Goal: Find specific page/section: Find specific page/section

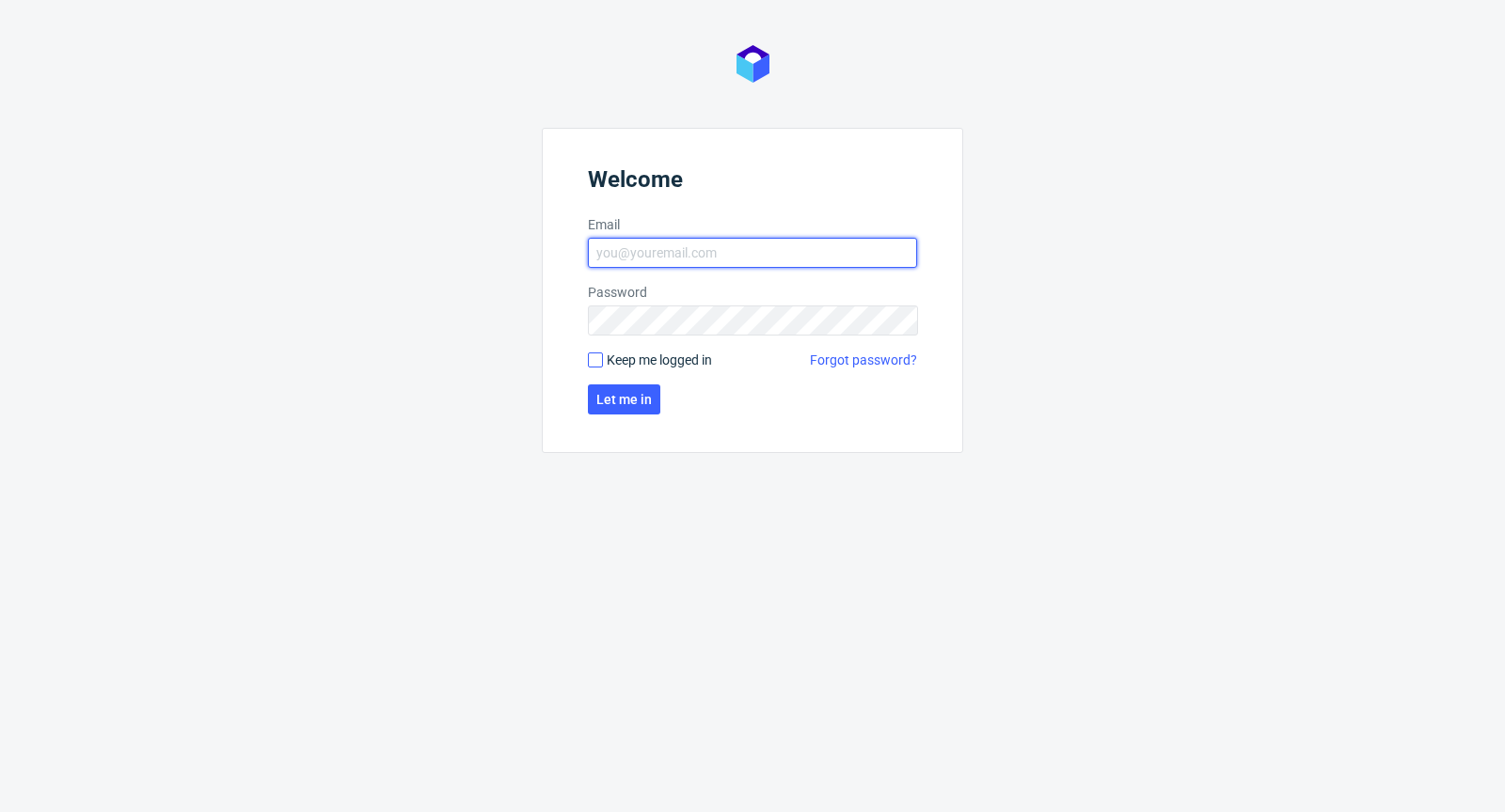
type input "[PERSON_NAME][EMAIL_ADDRESS][PERSON_NAME][DOMAIN_NAME]"
click at [599, 355] on input "Keep me logged in" at bounding box center [595, 361] width 15 height 15
checkbox input "true"
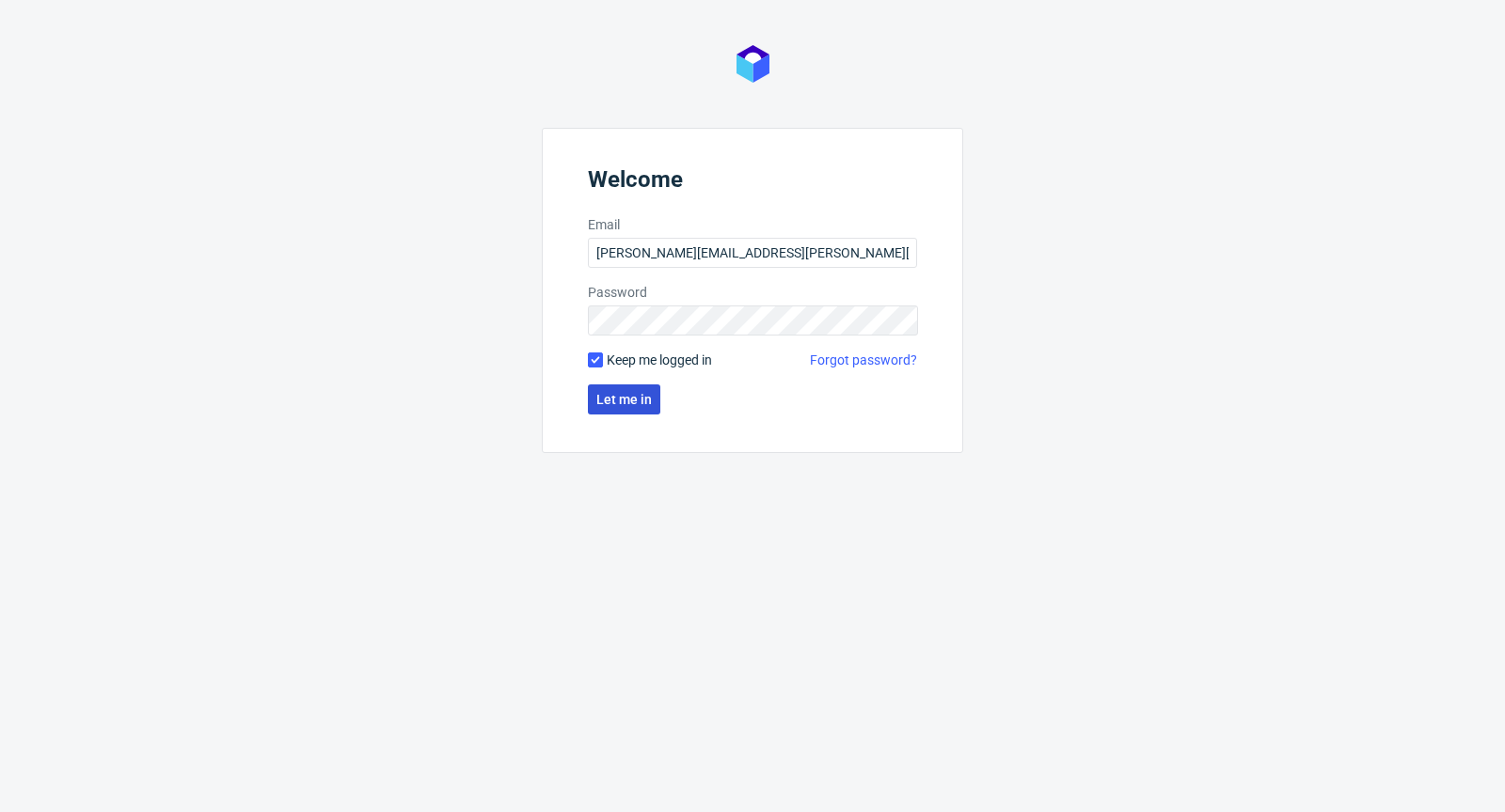
click at [620, 402] on span "Let me in" at bounding box center [624, 400] width 56 height 14
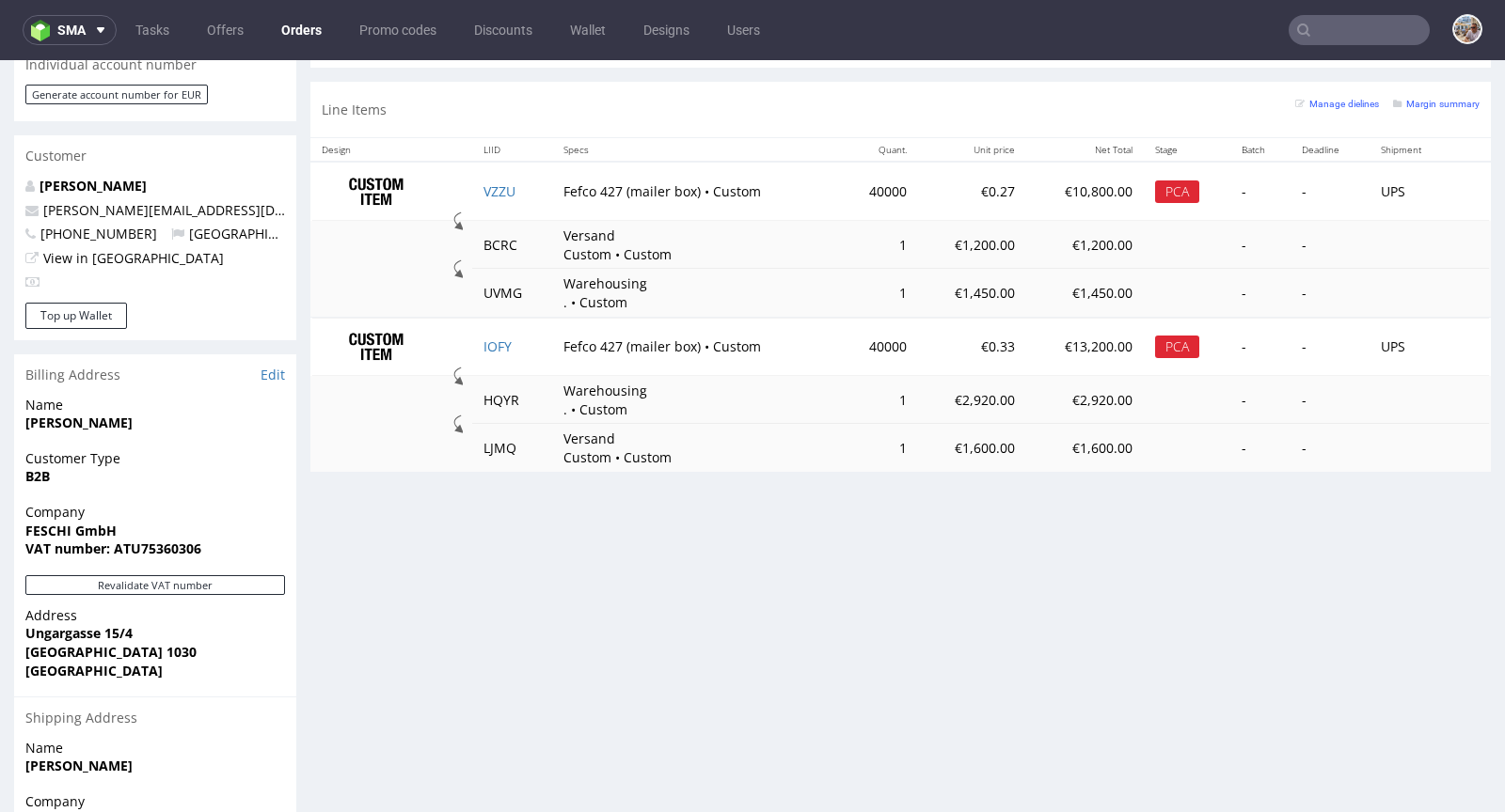
scroll to position [801, 0]
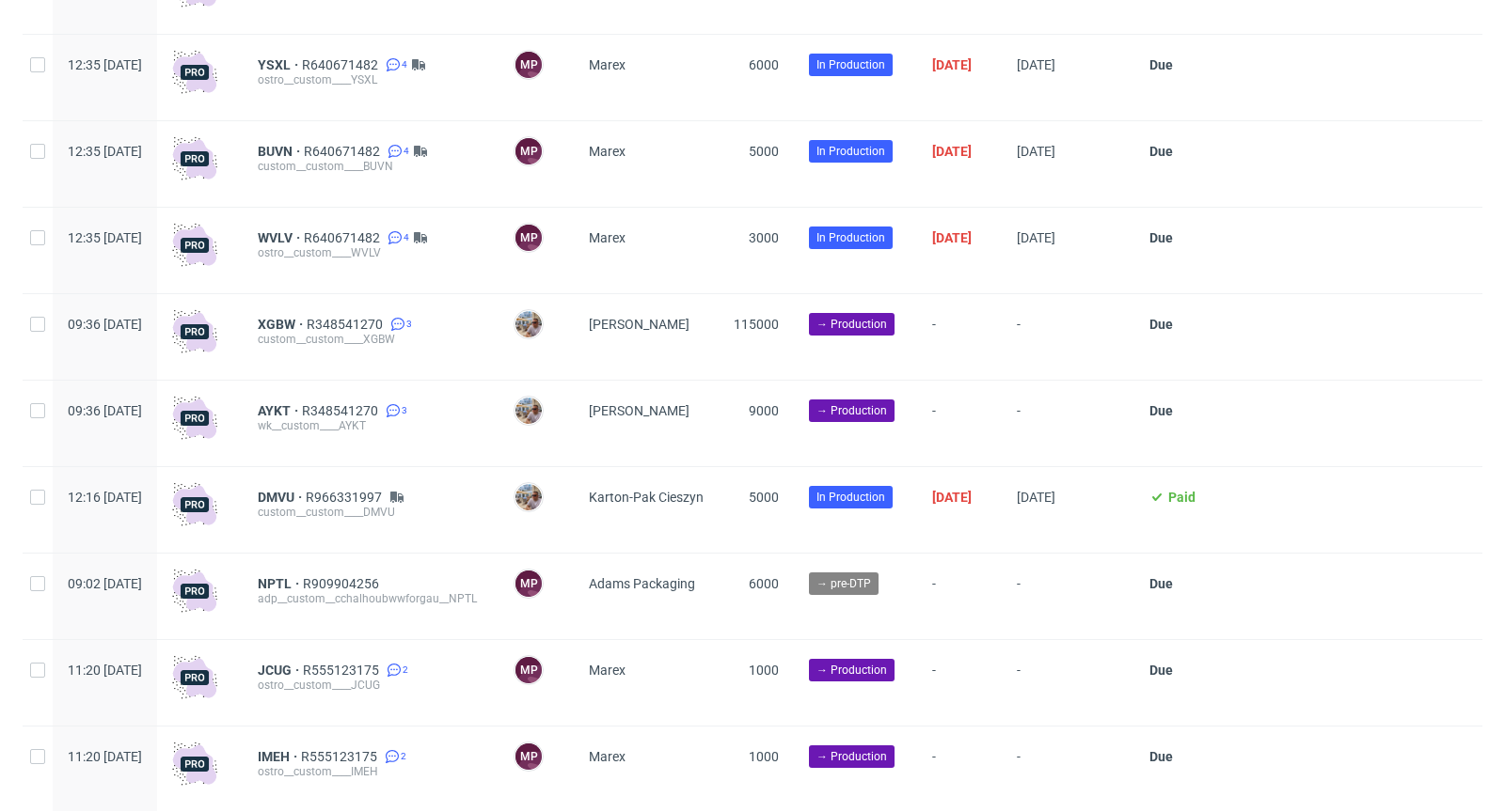
scroll to position [4812, 0]
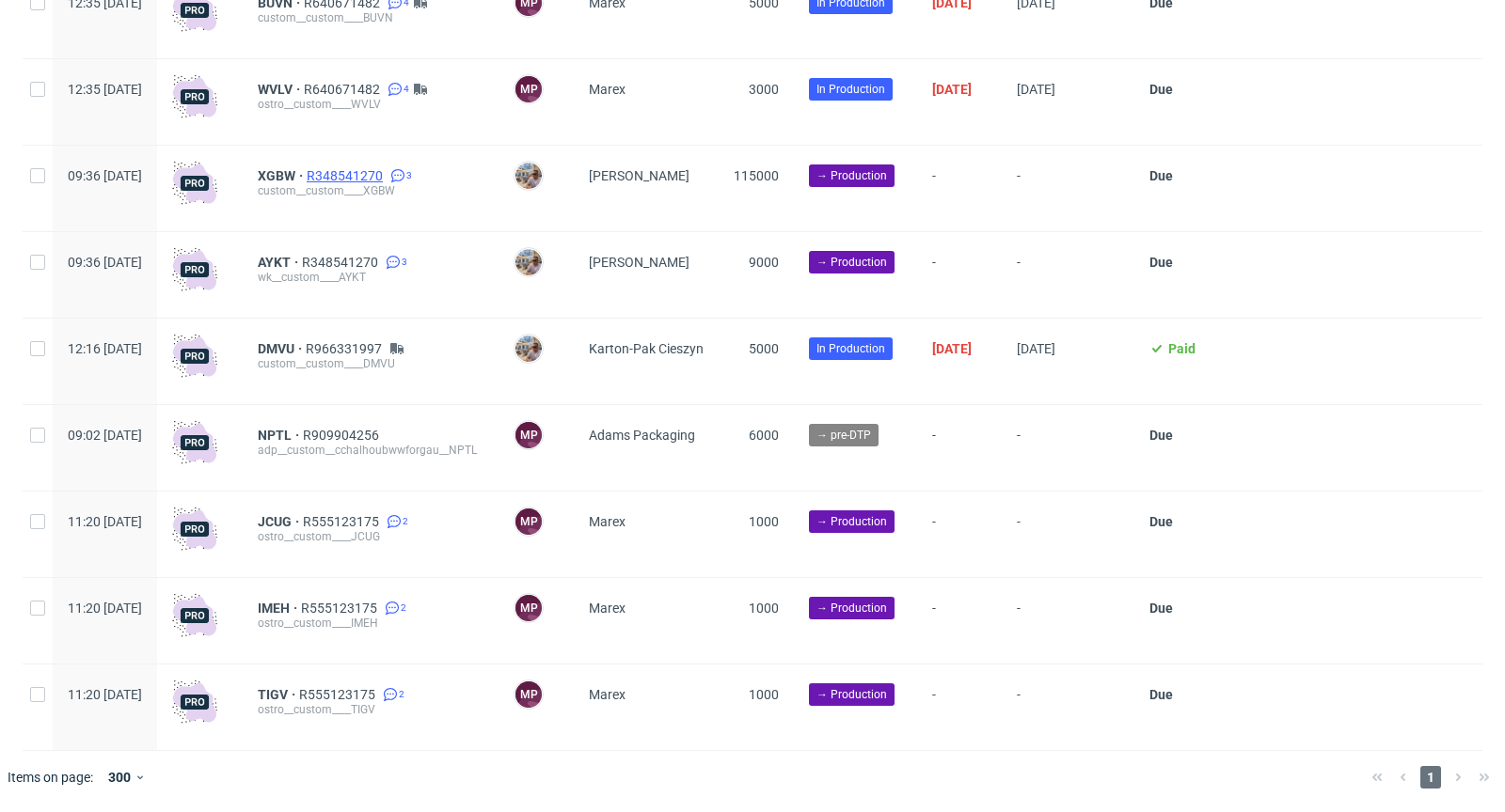
click at [387, 179] on span "R348541270" at bounding box center [346, 176] width 80 height 15
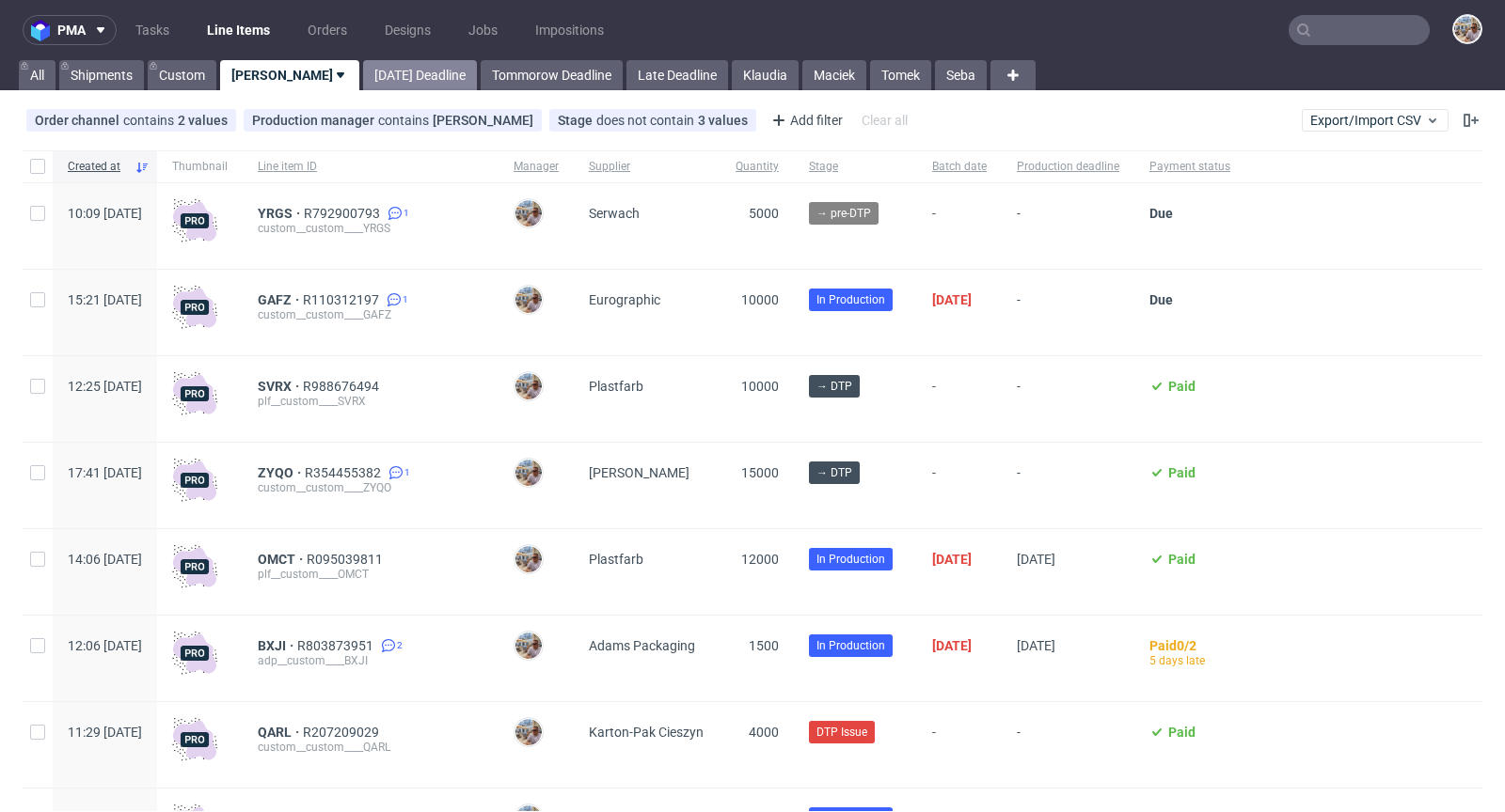
click at [374, 69] on link "[DATE] Deadline" at bounding box center [420, 74] width 114 height 30
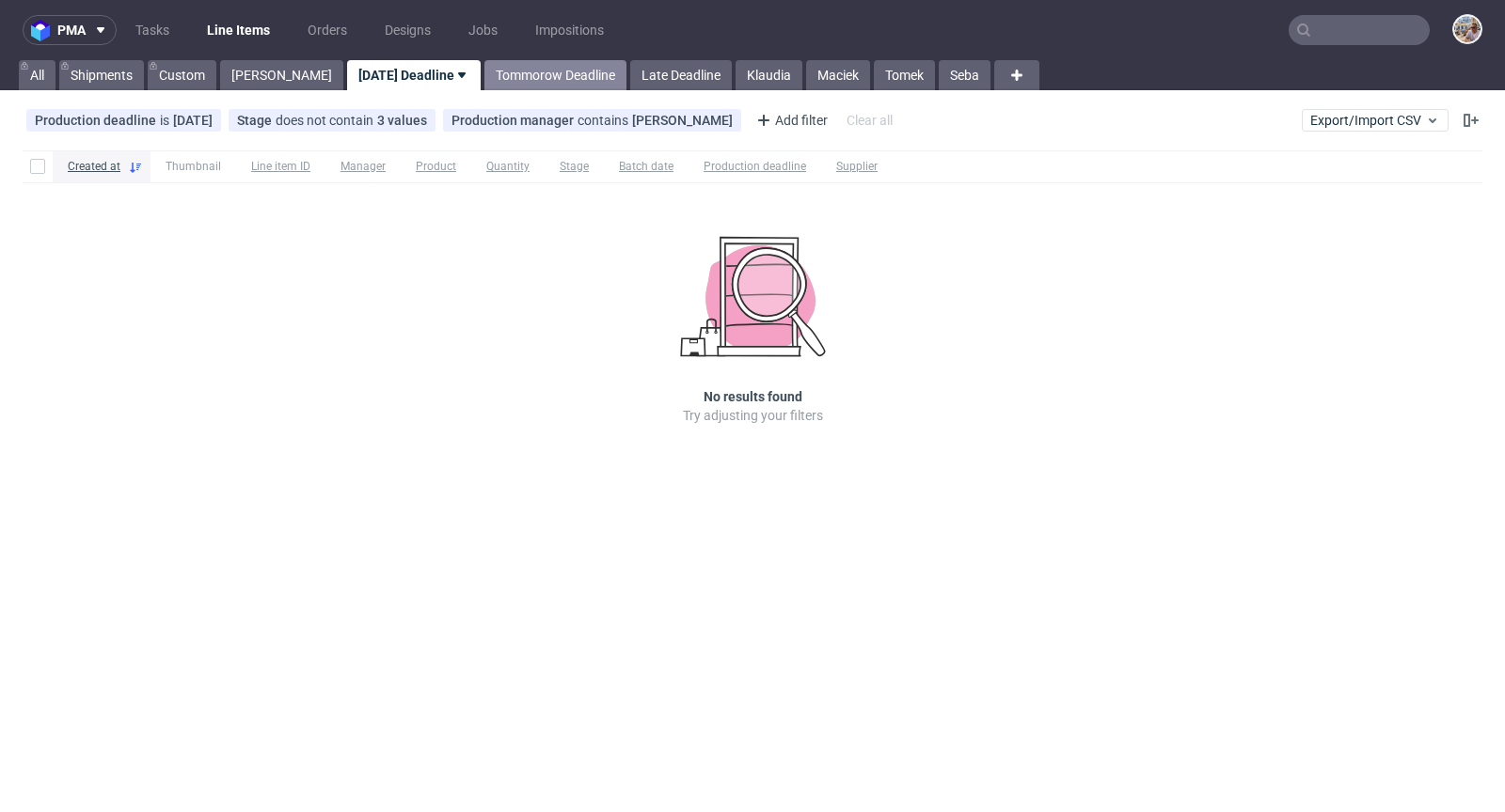
click at [504, 81] on link "Tommorow Deadline" at bounding box center [555, 74] width 142 height 30
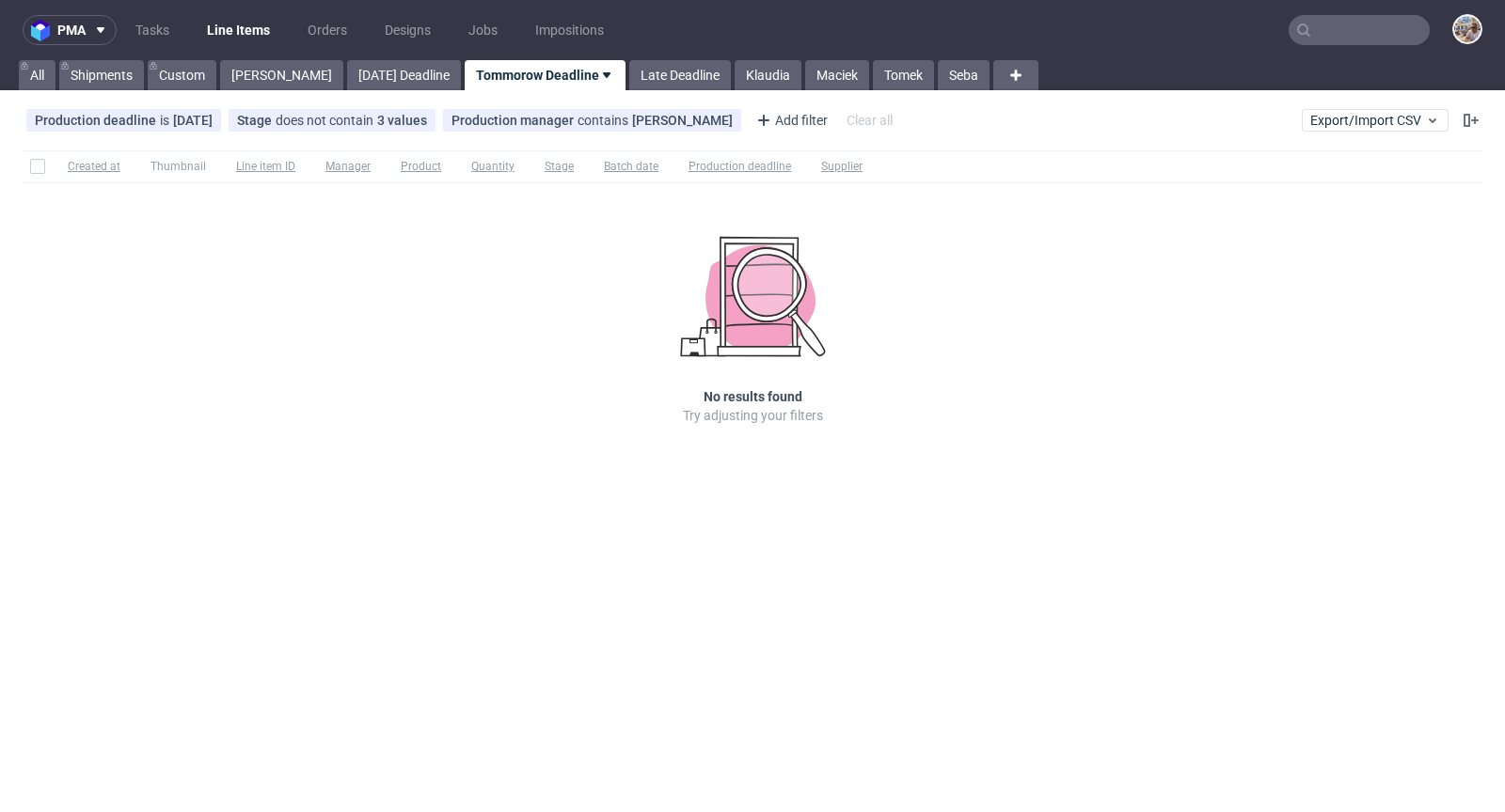
click at [217, 77] on div "[PERSON_NAME]" at bounding box center [280, 74] width 127 height 30
click at [244, 77] on link "[PERSON_NAME]" at bounding box center [282, 74] width 123 height 30
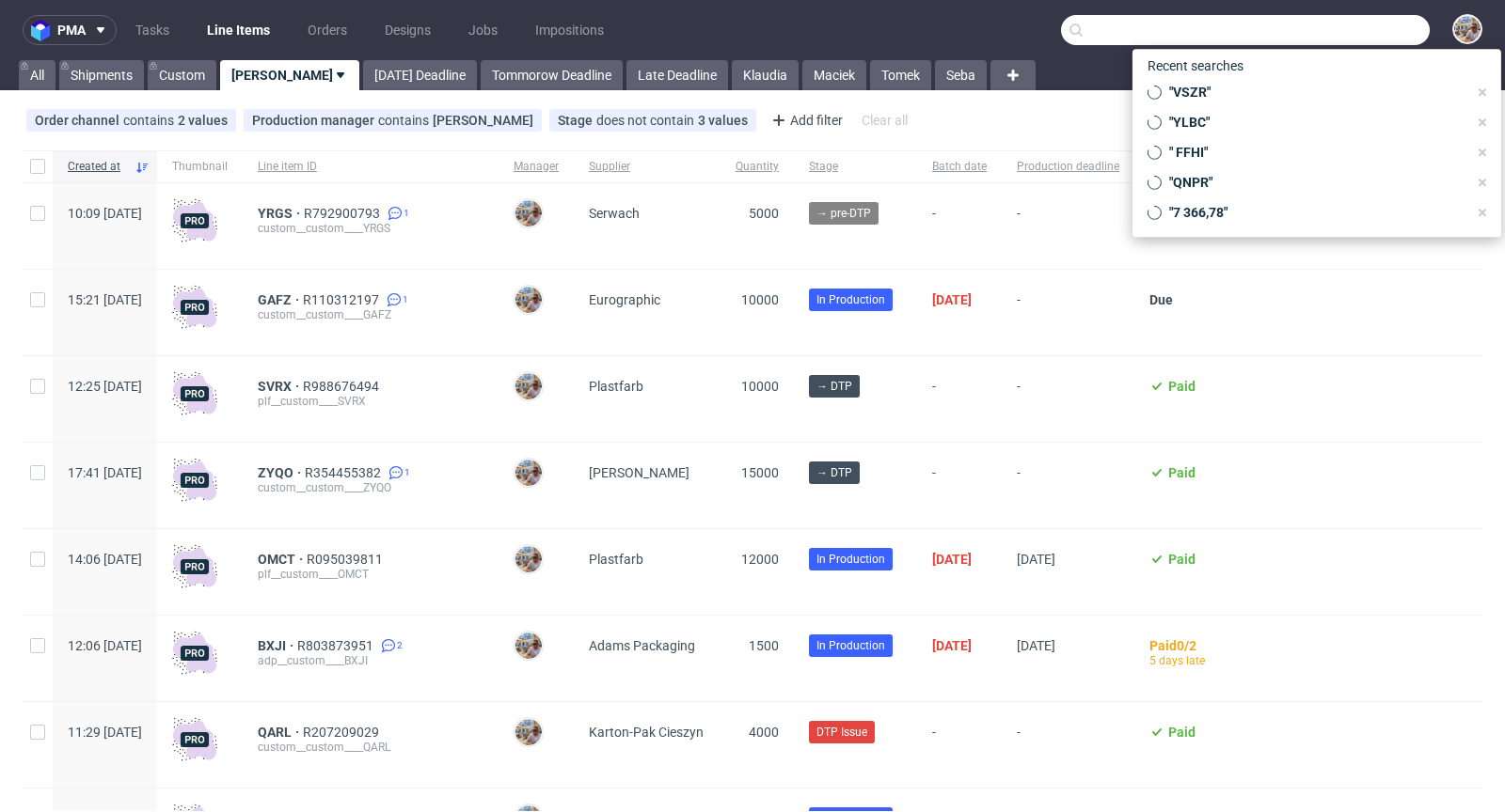
click at [1373, 35] on input "text" at bounding box center [1245, 30] width 369 height 30
paste input "PRFI"
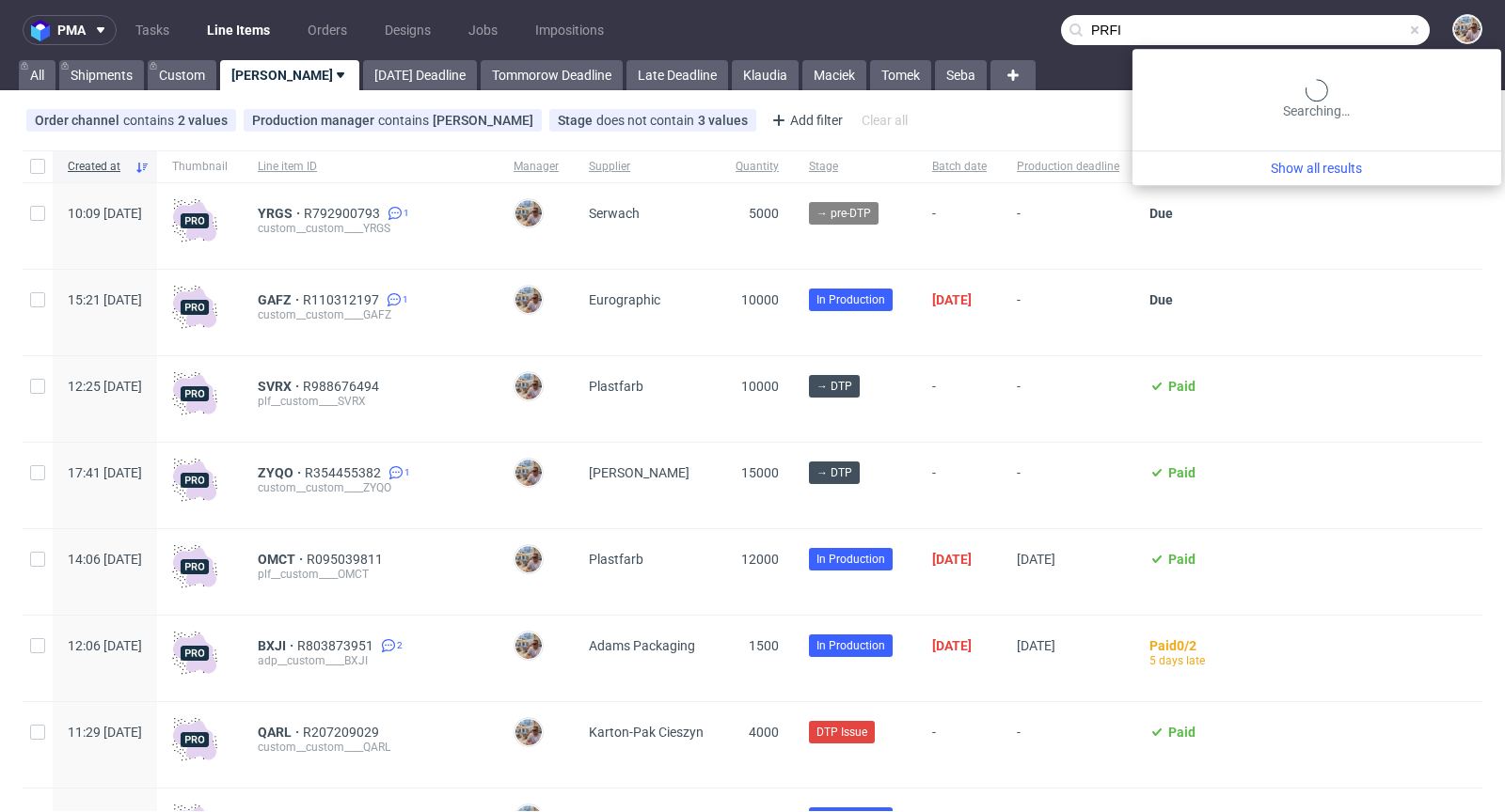
type input "PRFI"
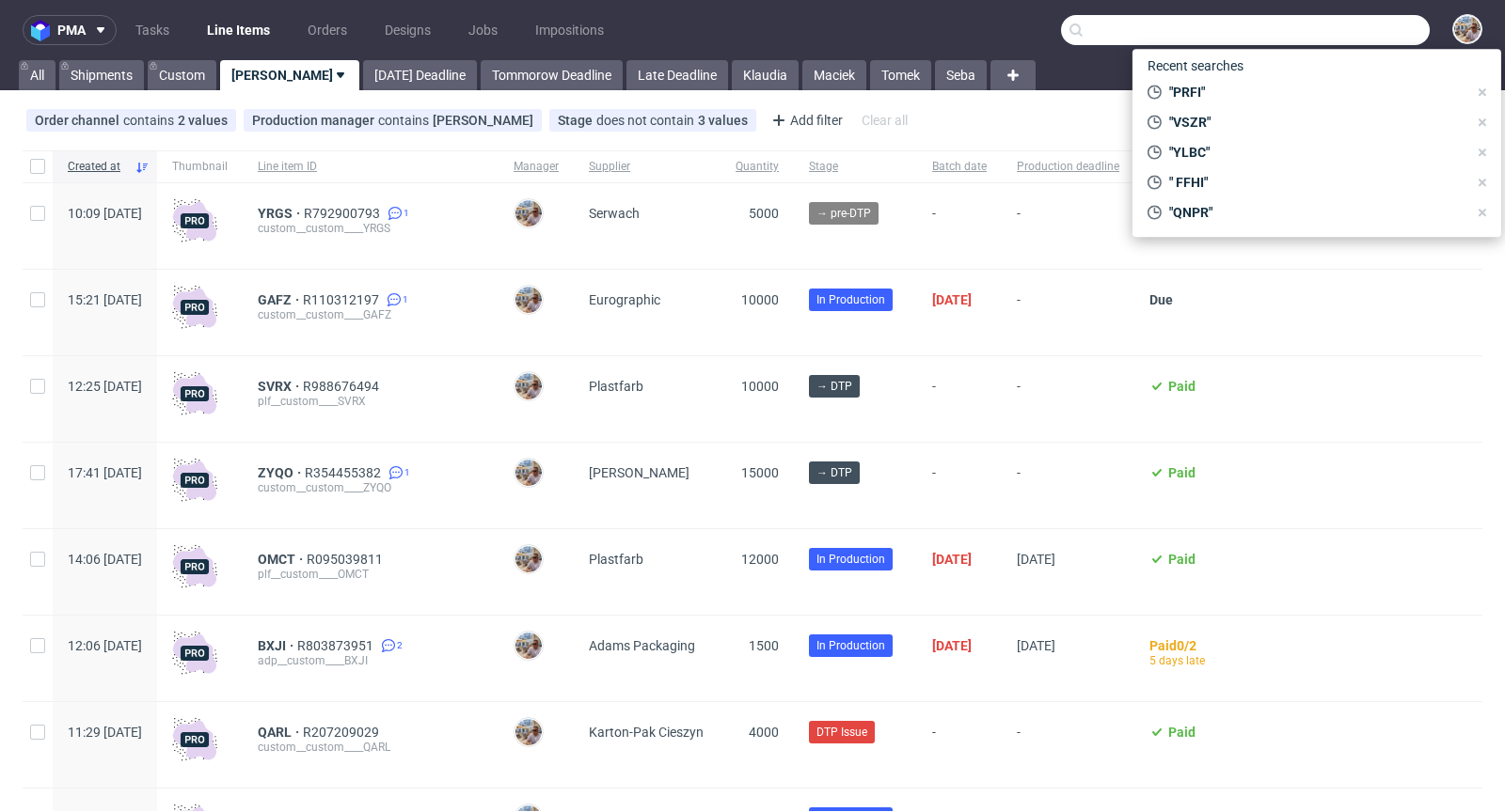
click at [1361, 41] on input "text" at bounding box center [1245, 30] width 369 height 30
paste input "PRFI"
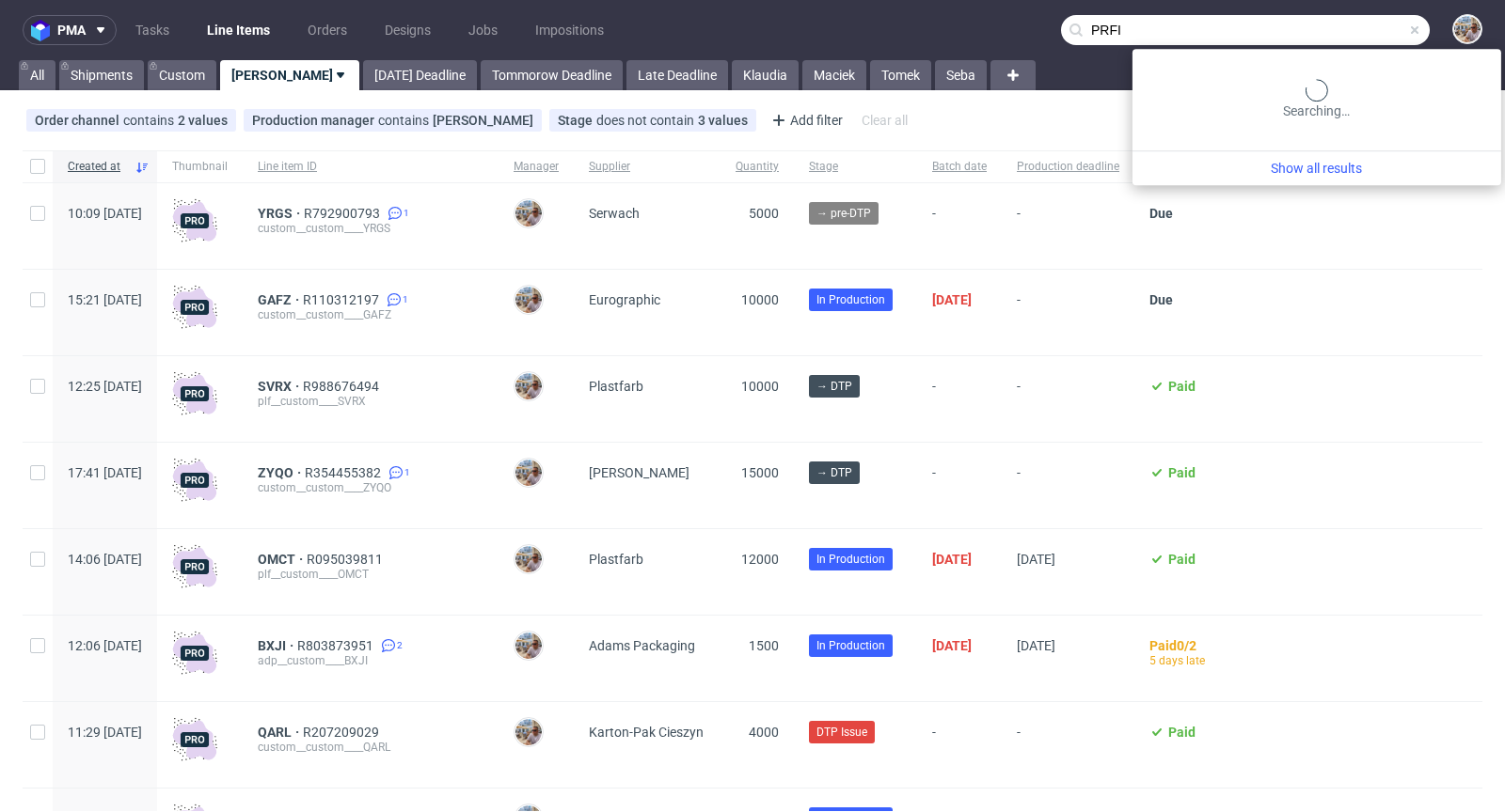
type input "PRFI"
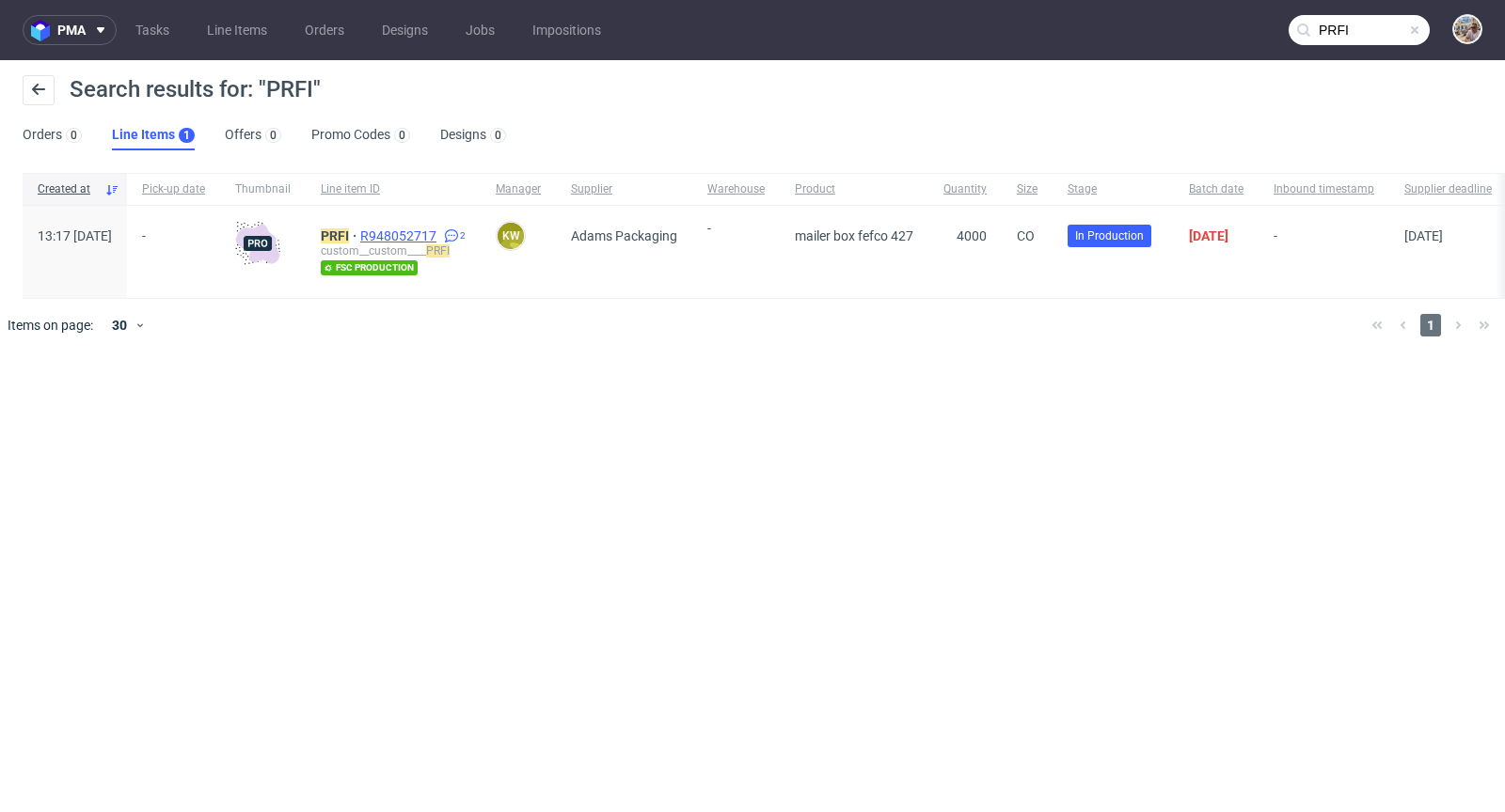
click at [440, 229] on span "R948052717" at bounding box center [399, 236] width 80 height 15
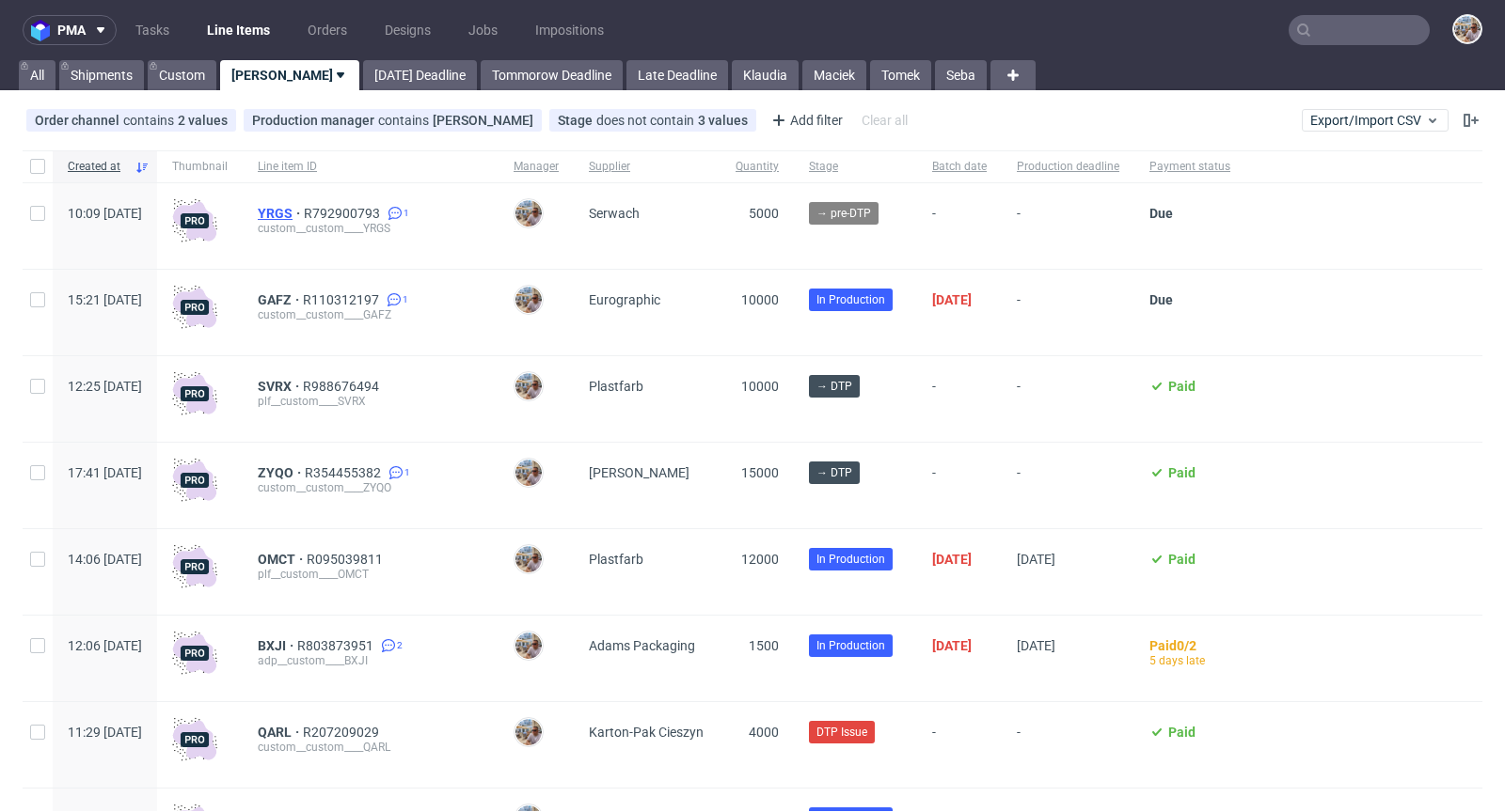
click at [304, 209] on span "YRGS" at bounding box center [281, 214] width 46 height 15
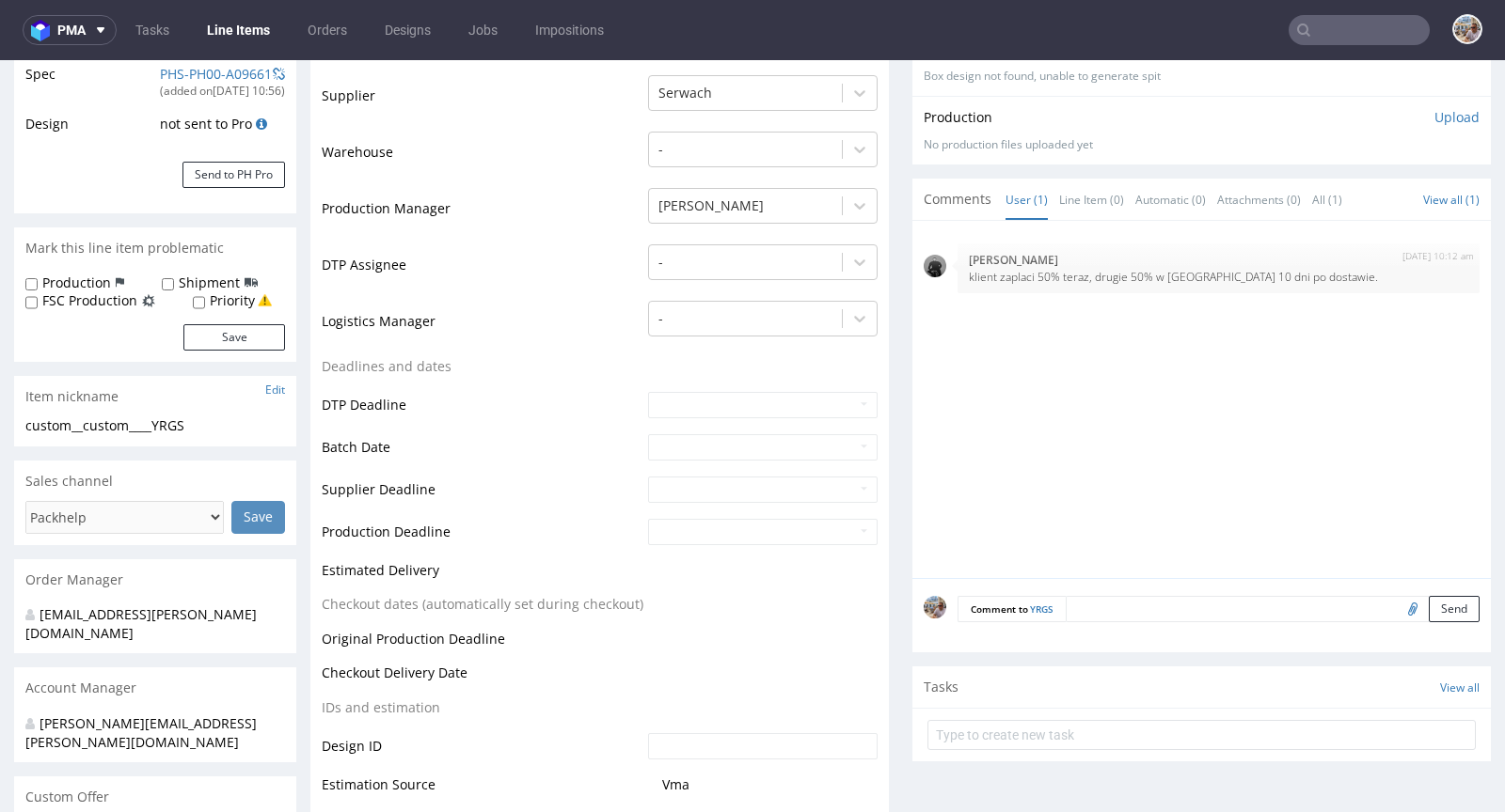
scroll to position [505, 0]
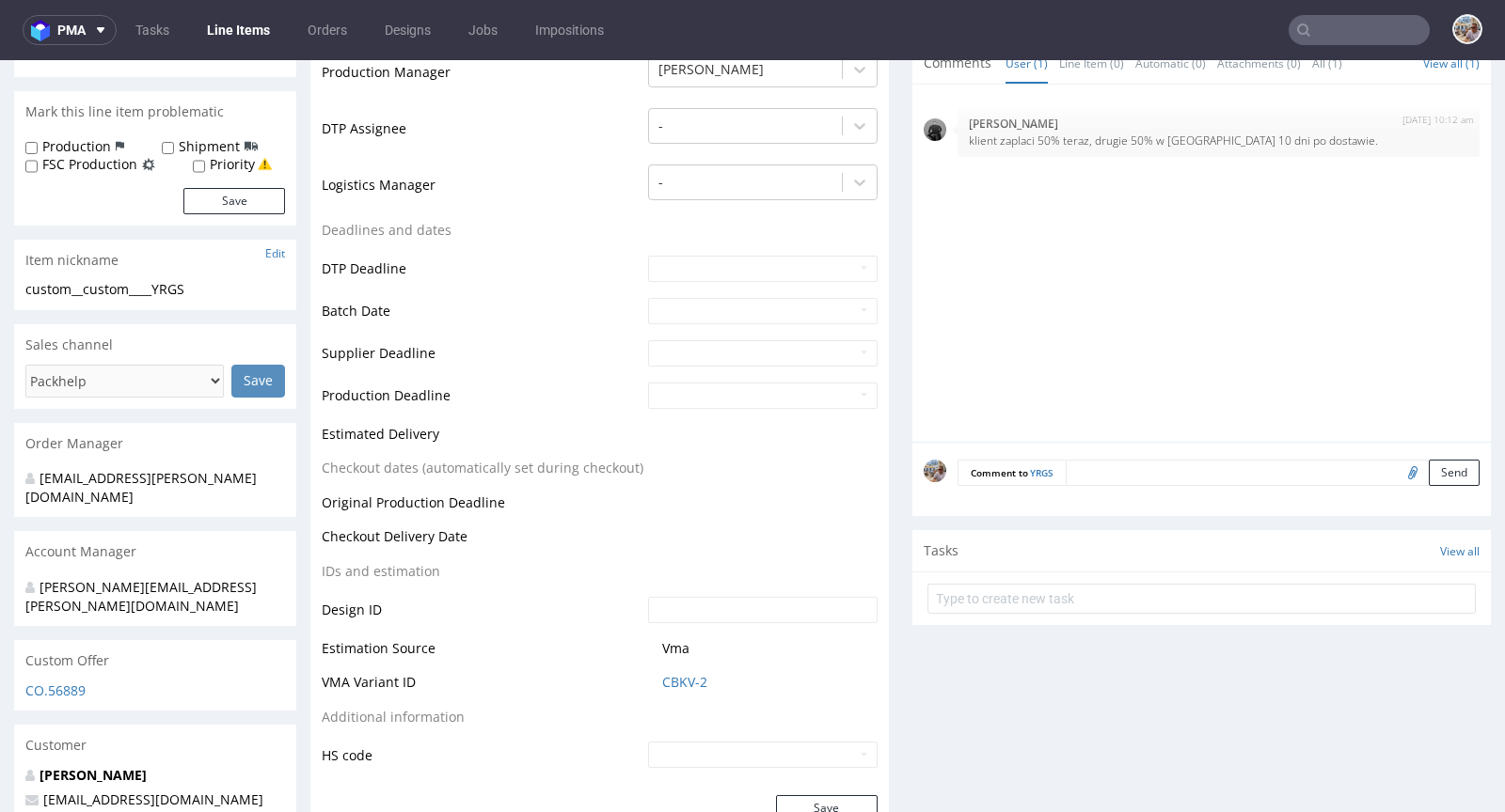
click at [703, 673] on span "CBKV-2" at bounding box center [769, 682] width 215 height 18
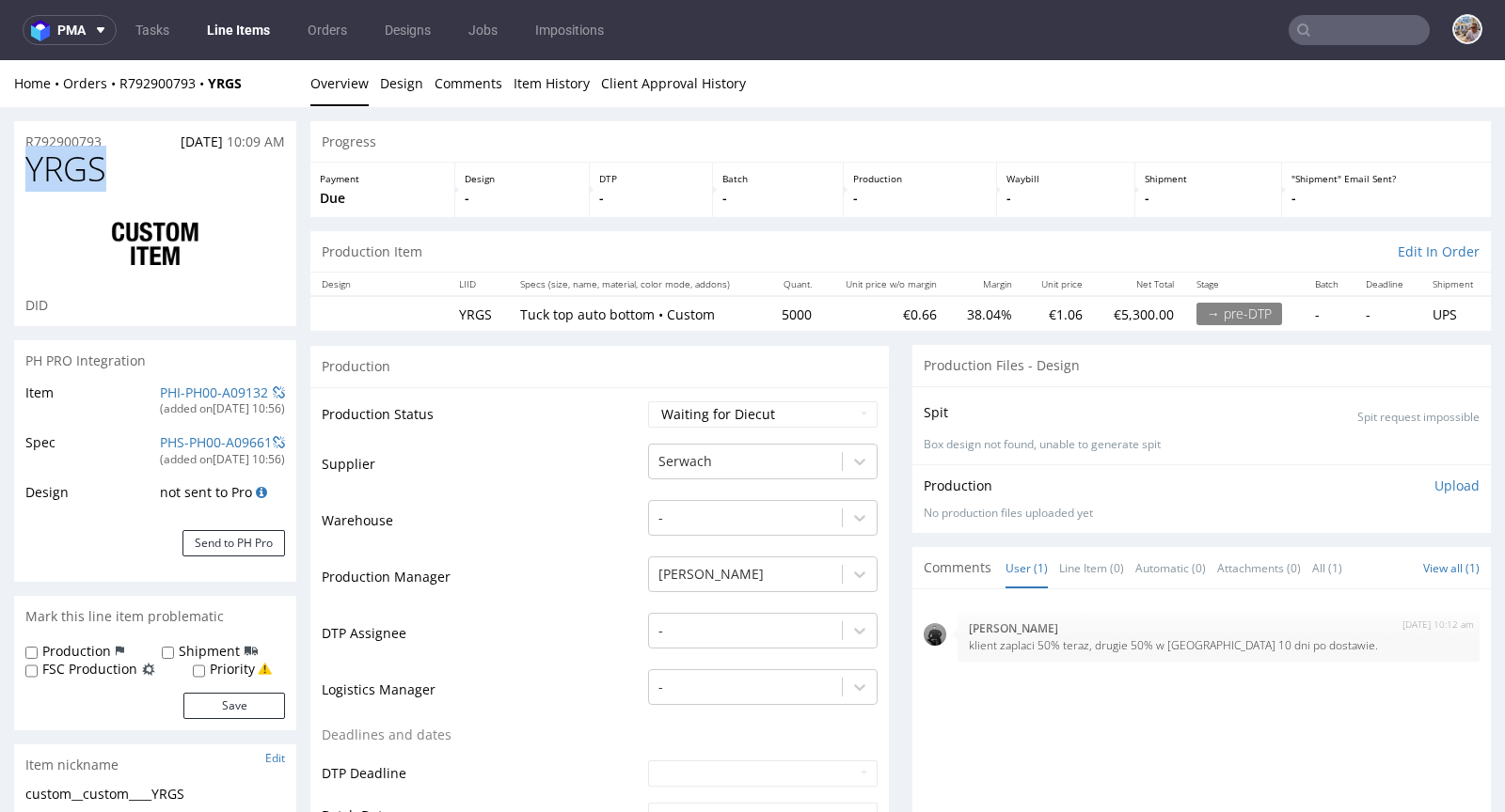
drag, startPoint x: 128, startPoint y: 166, endPoint x: 12, endPoint y: 175, distance: 116.3
click at [120, 137] on div "R792900793 23.09.2025 10:09 AM" at bounding box center [155, 136] width 282 height 30
drag, startPoint x: 120, startPoint y: 137, endPoint x: 46, endPoint y: 142, distance: 74.2
click at [46, 142] on div "R792900793 23.09.2025 10:09 AM" at bounding box center [155, 136] width 282 height 30
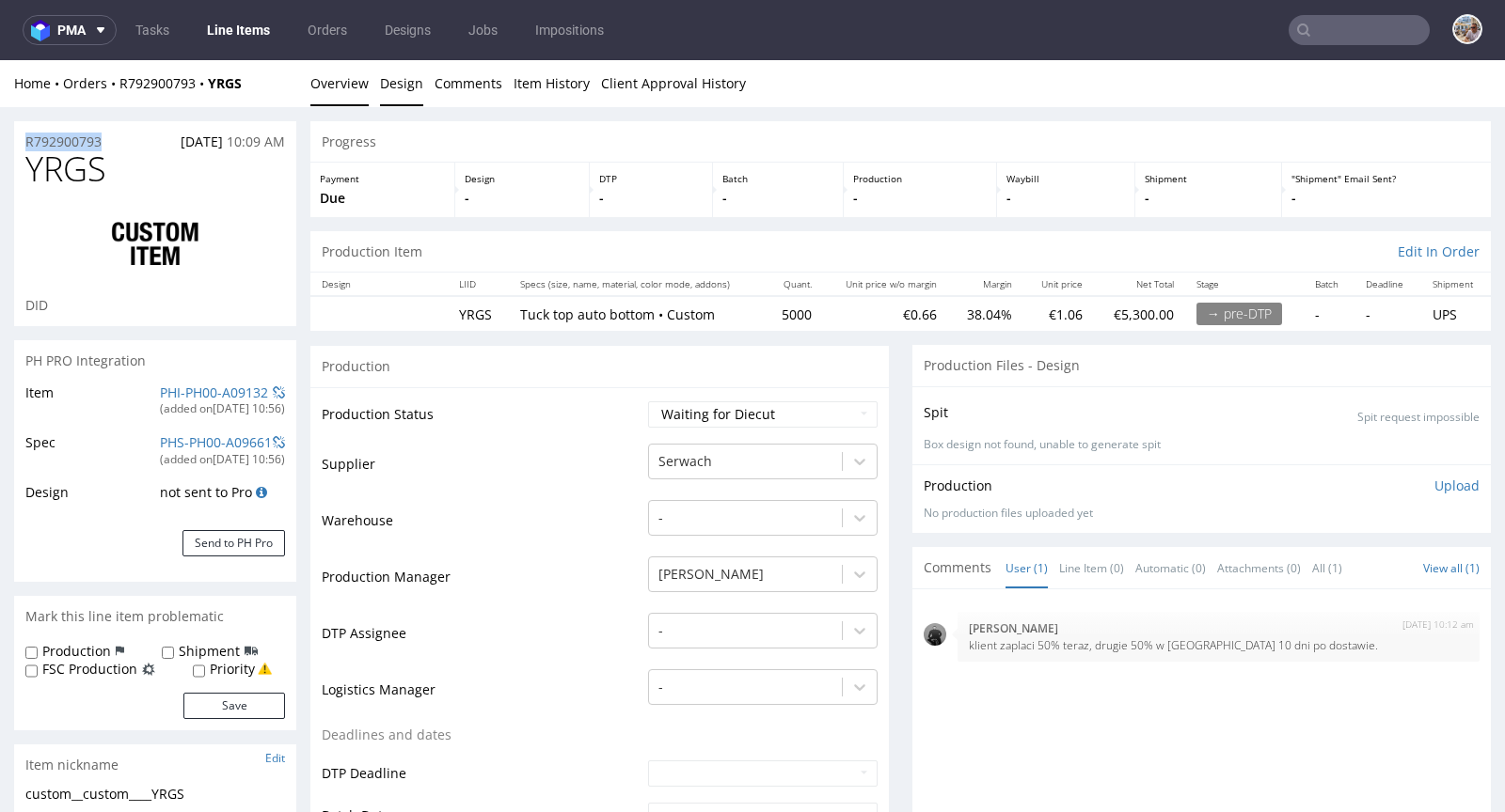
copy p "R792900793"
click at [214, 389] on link "PHI-PH00-A09132" at bounding box center [214, 392] width 108 height 18
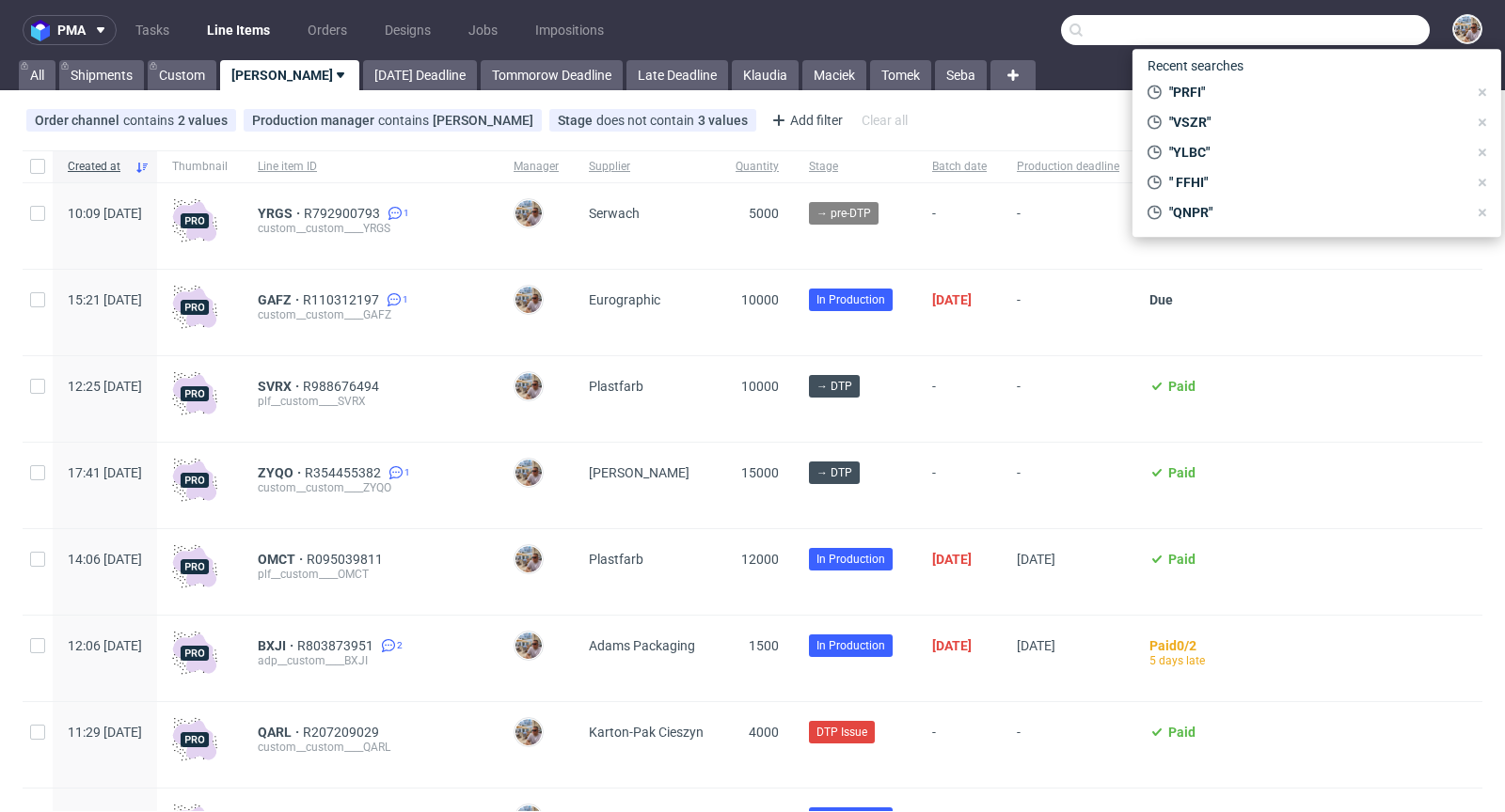
click at [1372, 25] on input "text" at bounding box center [1245, 30] width 369 height 30
paste input "ULRP"
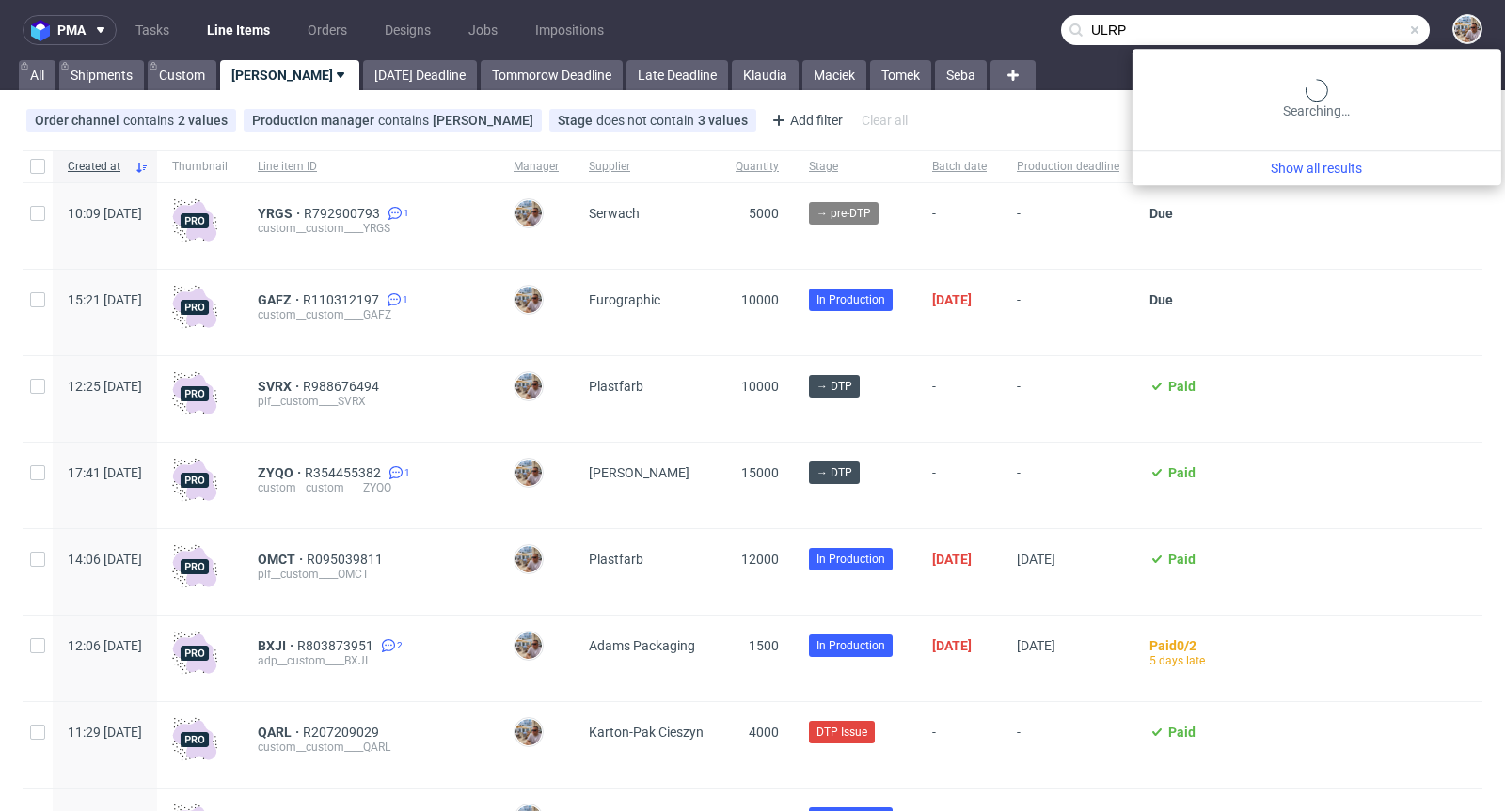
type input "ULRP"
